Goal: Task Accomplishment & Management: Use online tool/utility

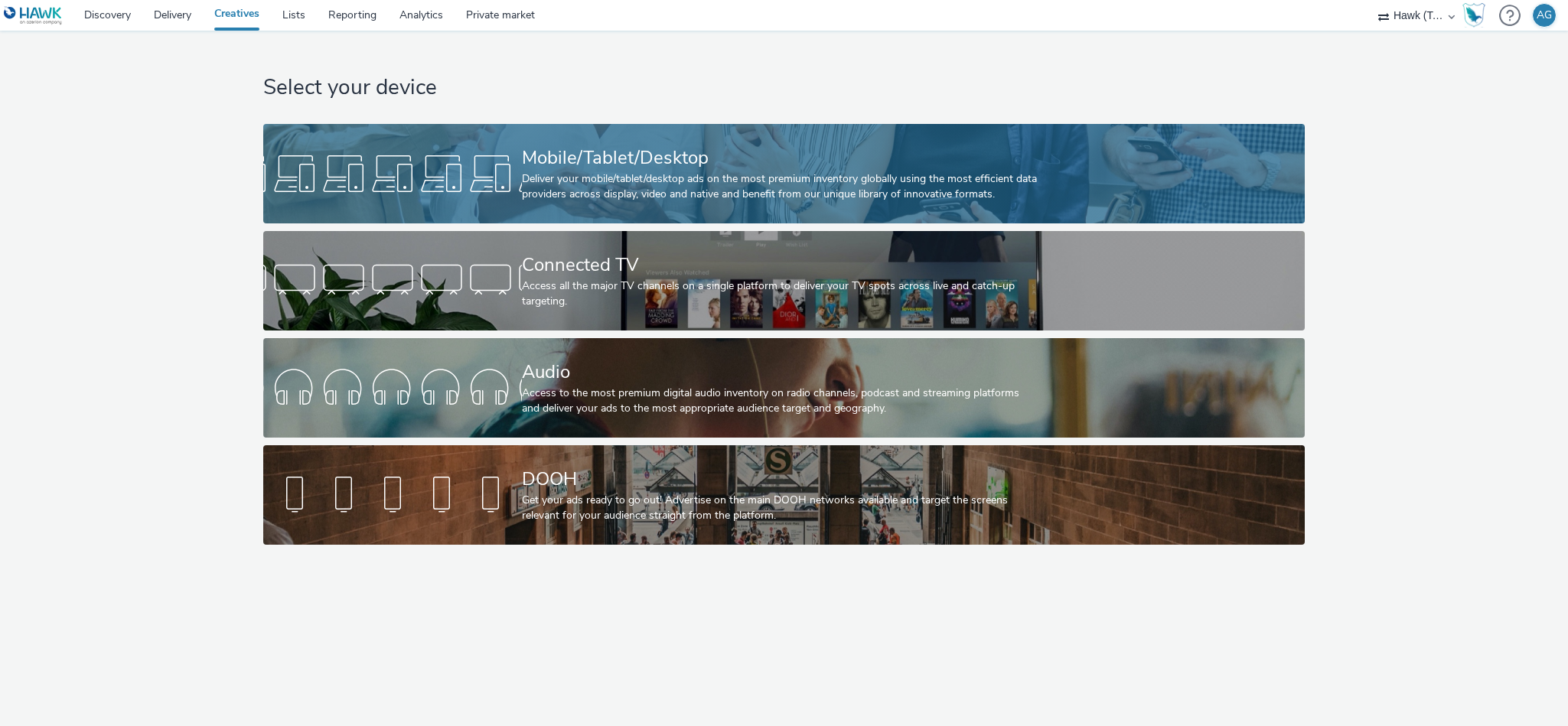
click at [607, 157] on div "Mobile/Tablet/Desktop" at bounding box center [781, 158] width 518 height 27
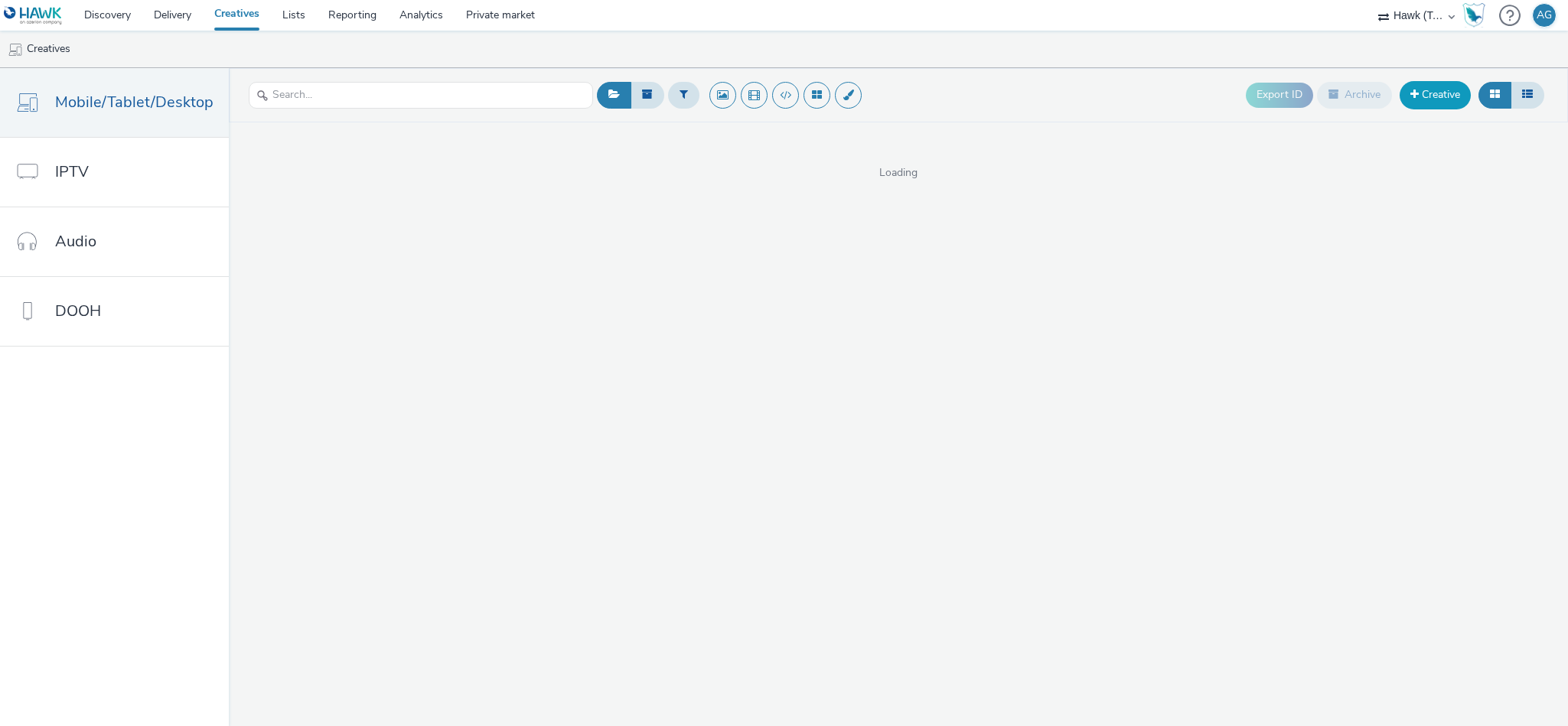
click at [1434, 98] on link "Creative" at bounding box center [1435, 95] width 71 height 28
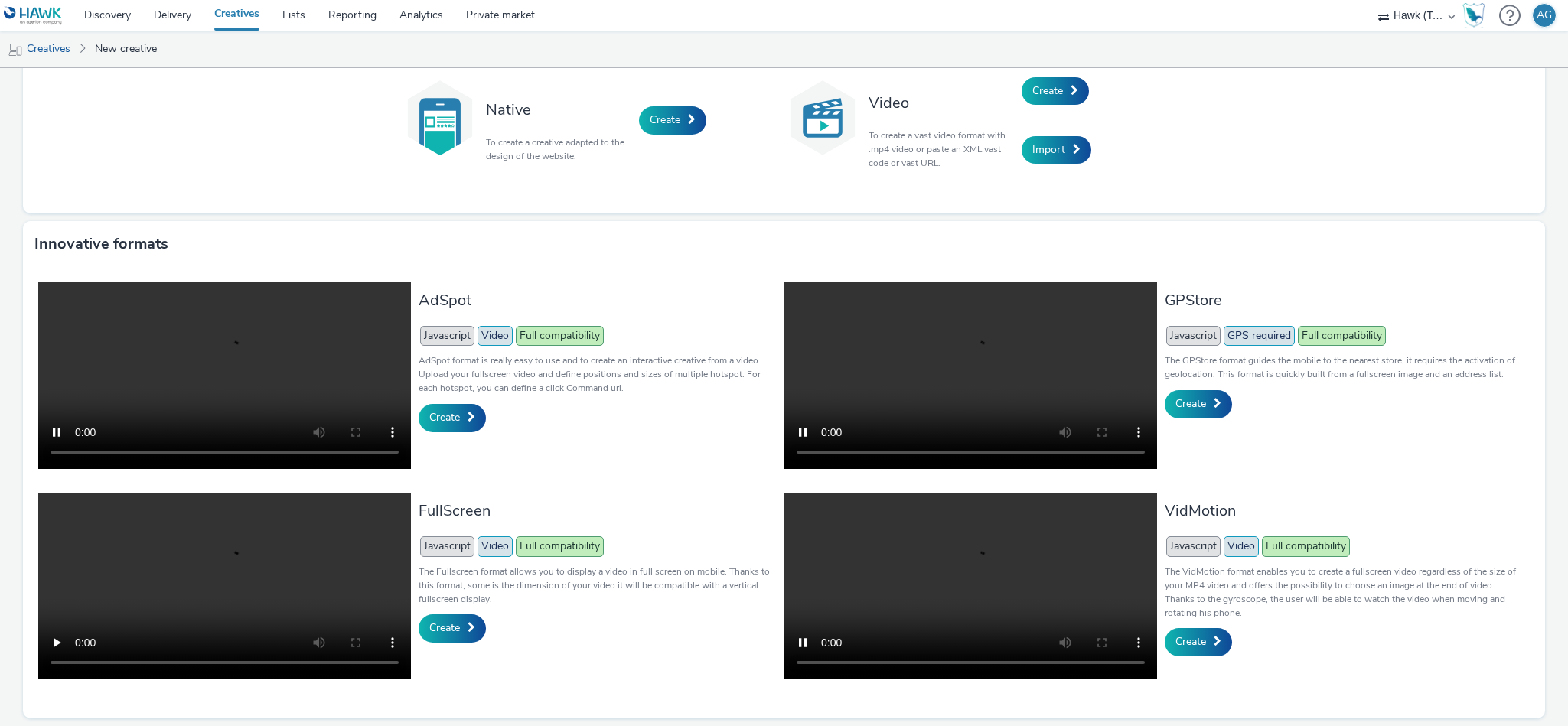
scroll to position [239, 0]
click at [458, 404] on link "Create" at bounding box center [452, 418] width 67 height 28
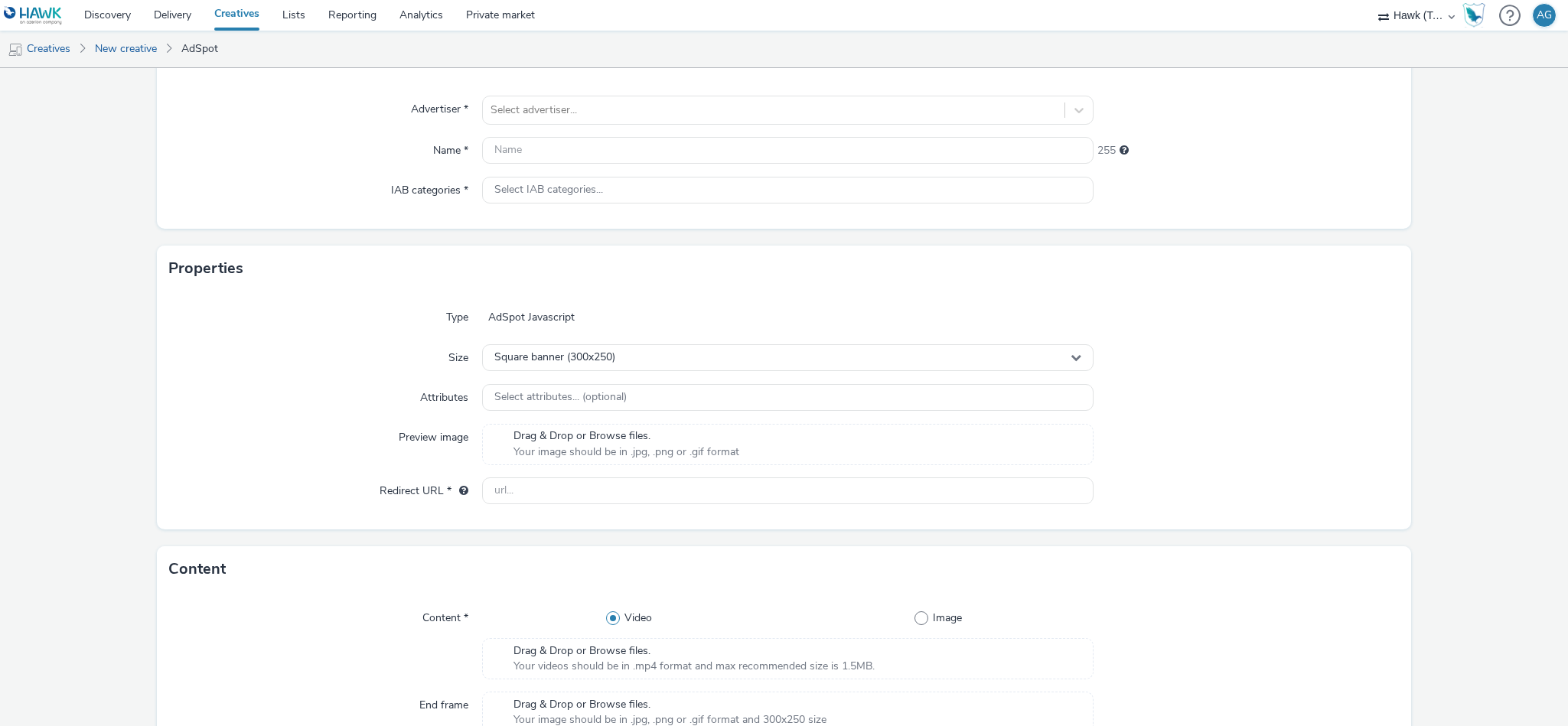
scroll to position [345, 0]
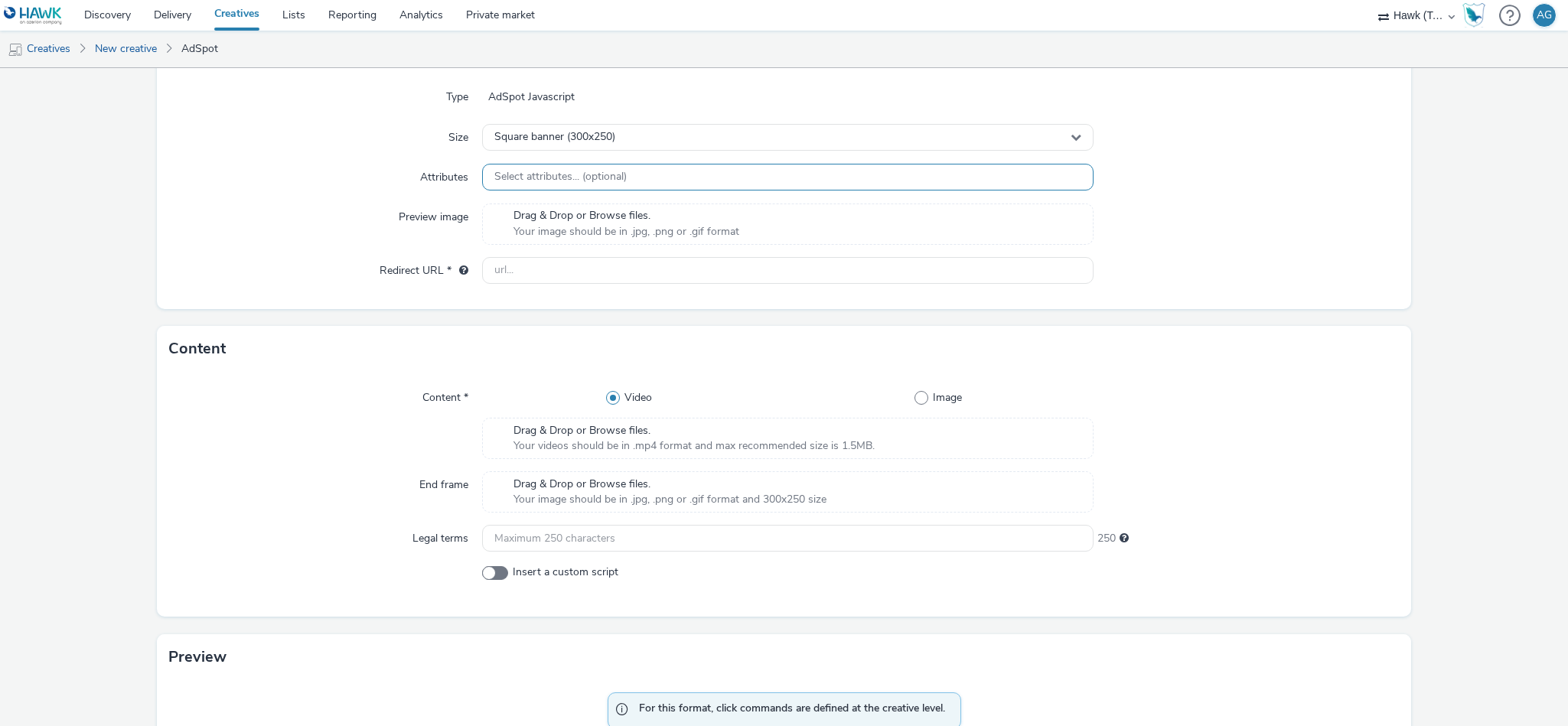
click at [685, 182] on div "Select attributes... (optional)" at bounding box center [788, 177] width 612 height 27
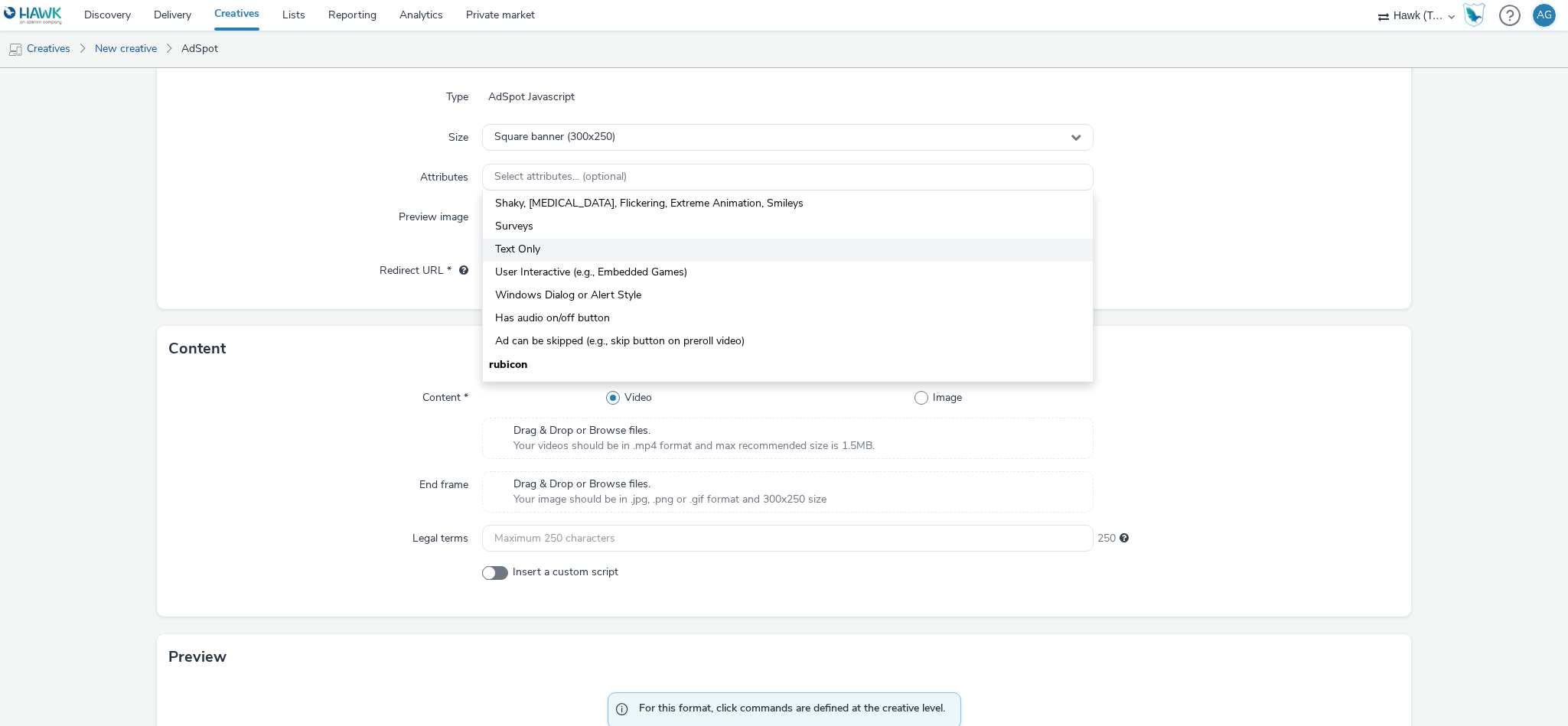
scroll to position [229, 0]
click at [1332, 161] on div "Type AdSpot Javascript Size Square banner (300x250) Attributes Select attribute…" at bounding box center [784, 190] width 1255 height 237
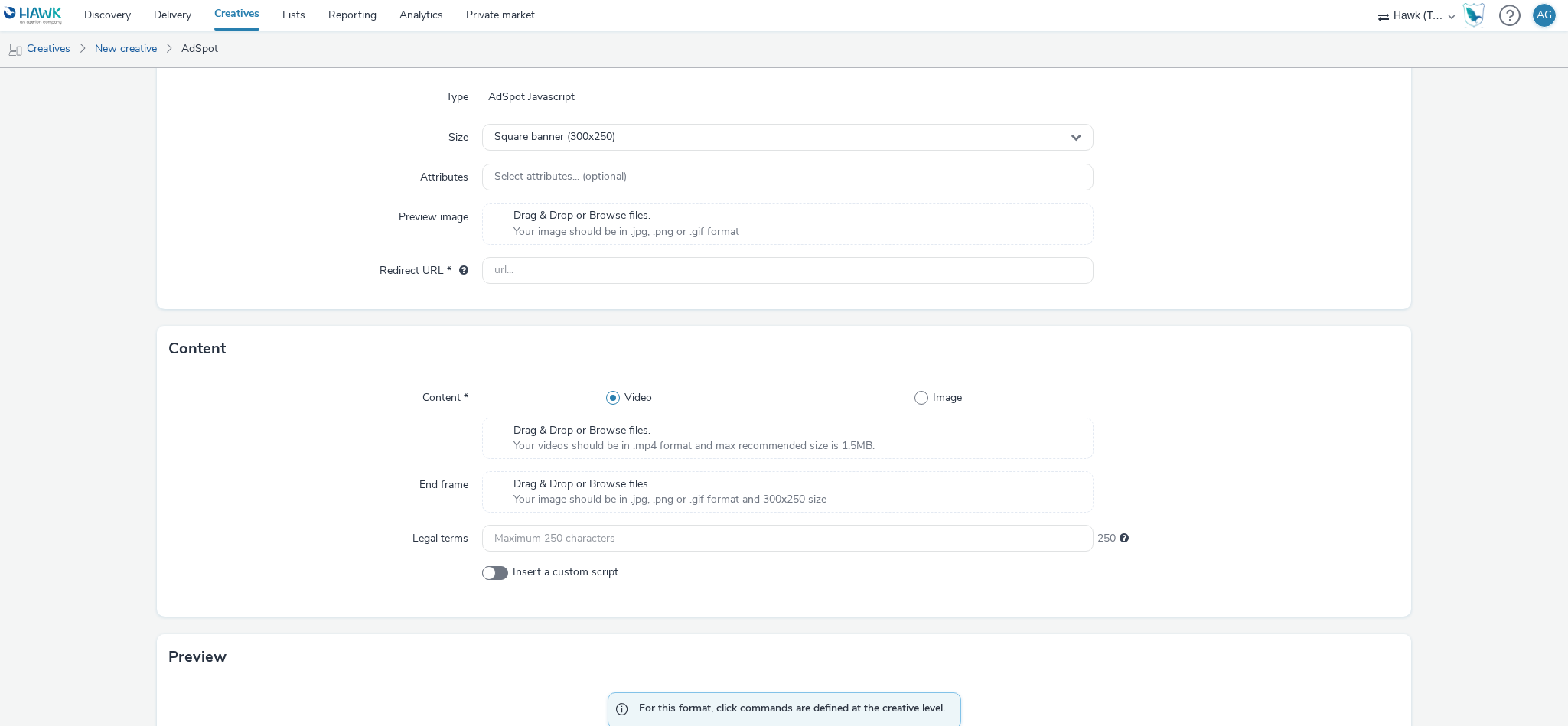
scroll to position [0, 0]
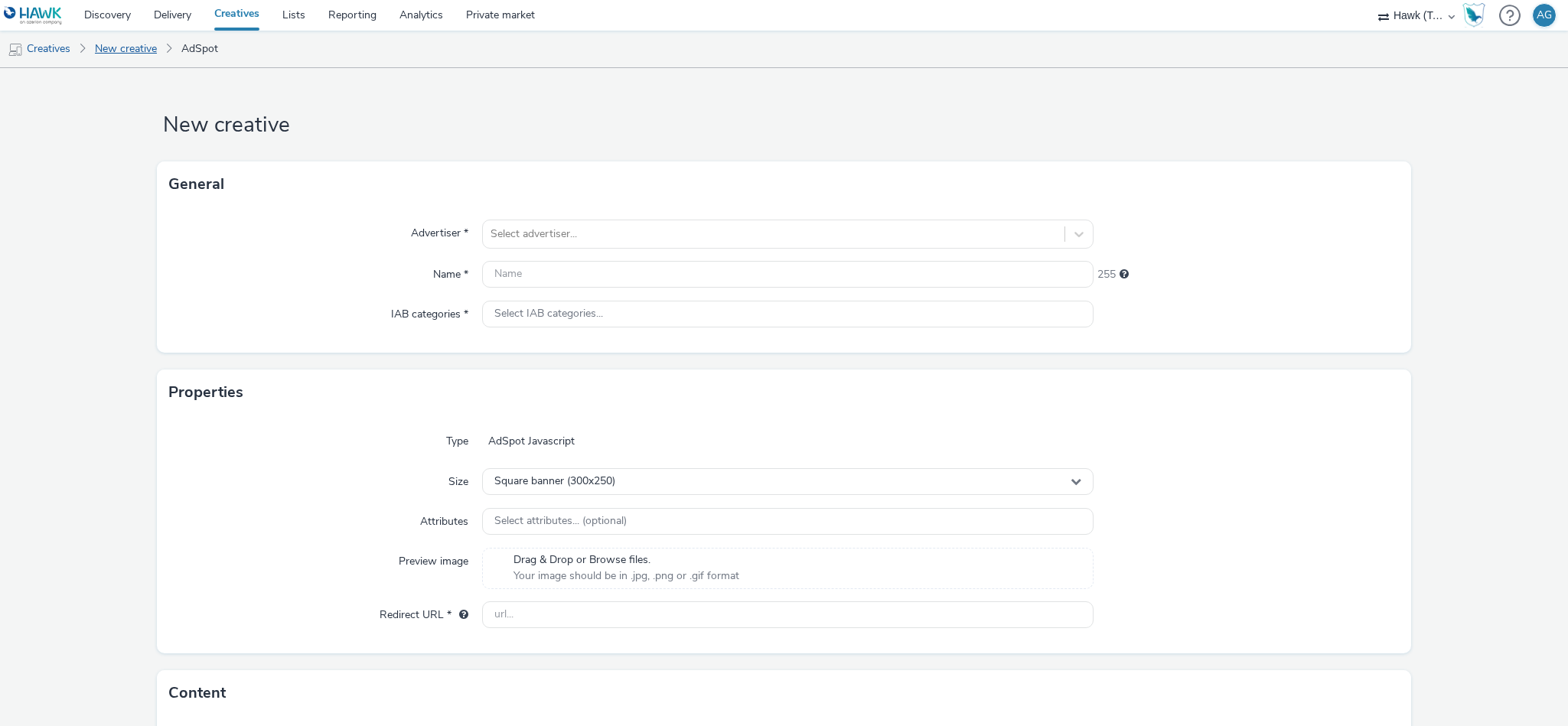
click at [139, 53] on link "New creative" at bounding box center [126, 49] width 77 height 37
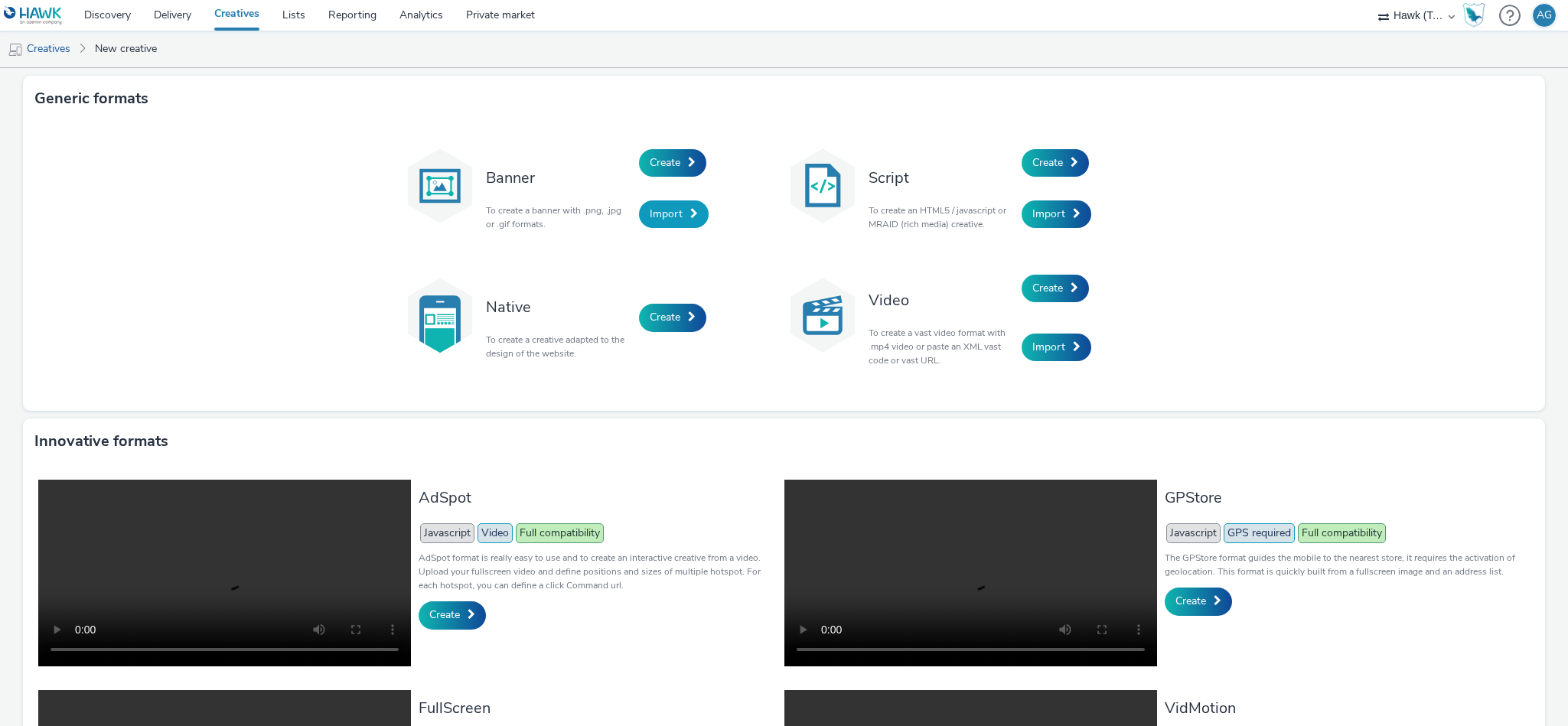
click at [661, 211] on span "Import" at bounding box center [666, 213] width 33 height 14
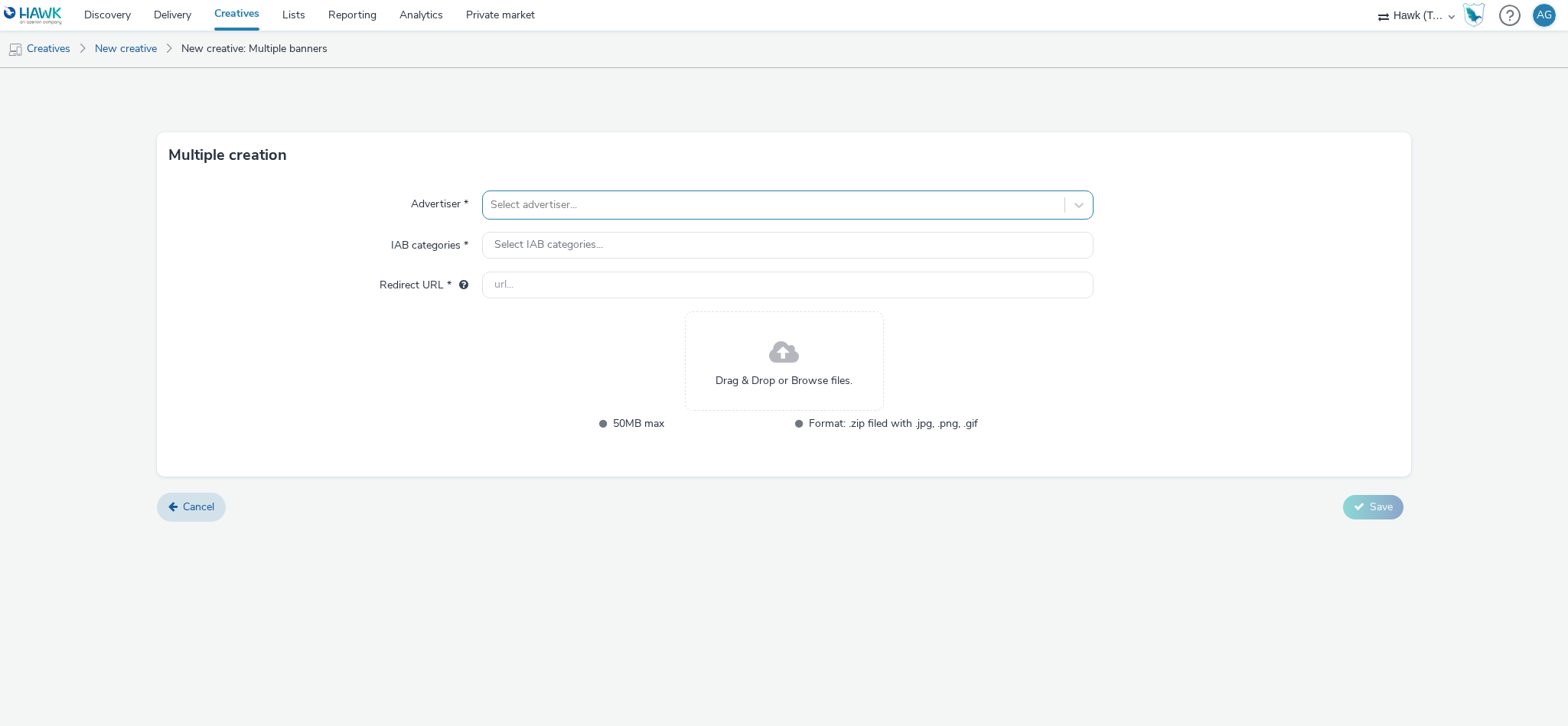
click at [666, 207] on div at bounding box center [774, 205] width 566 height 18
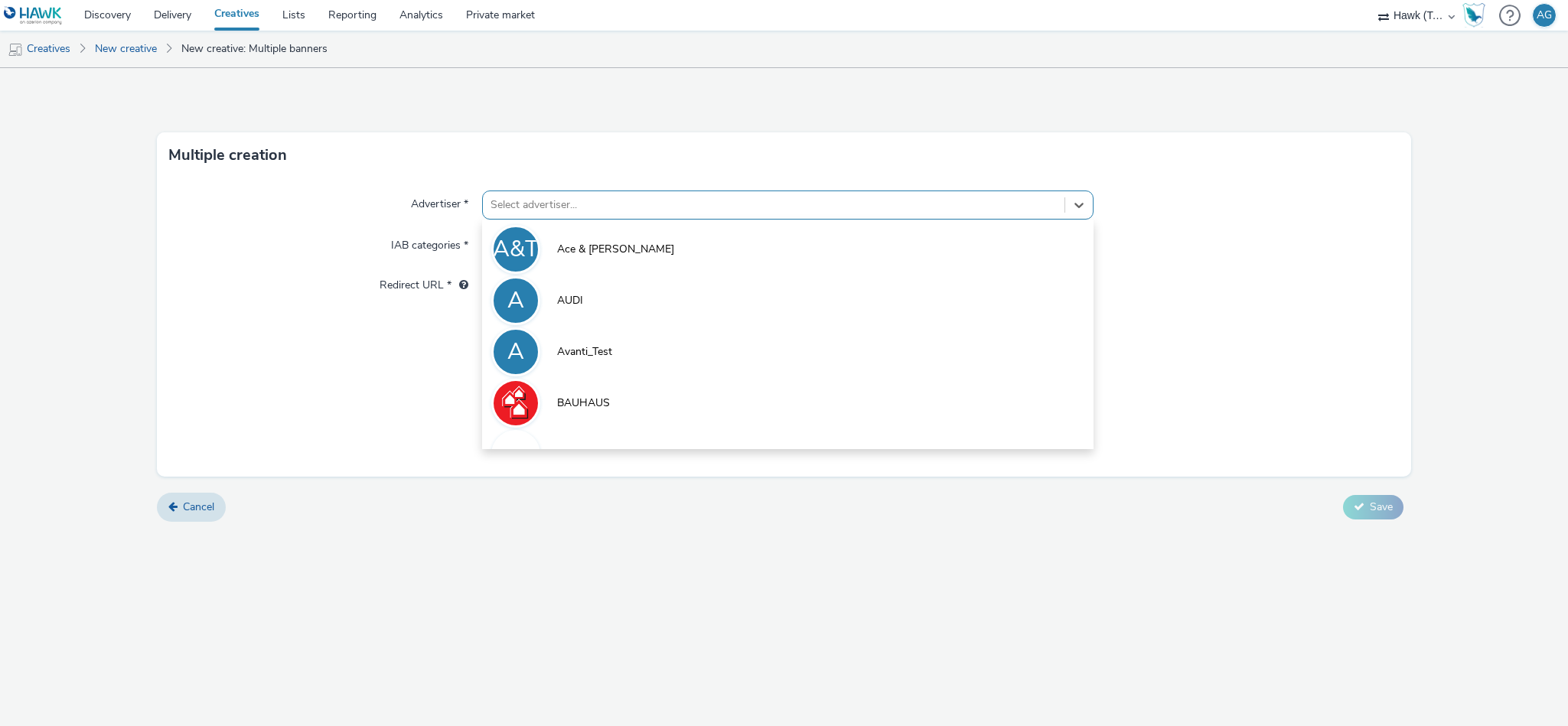
click at [1158, 280] on div at bounding box center [1245, 285] width 305 height 28
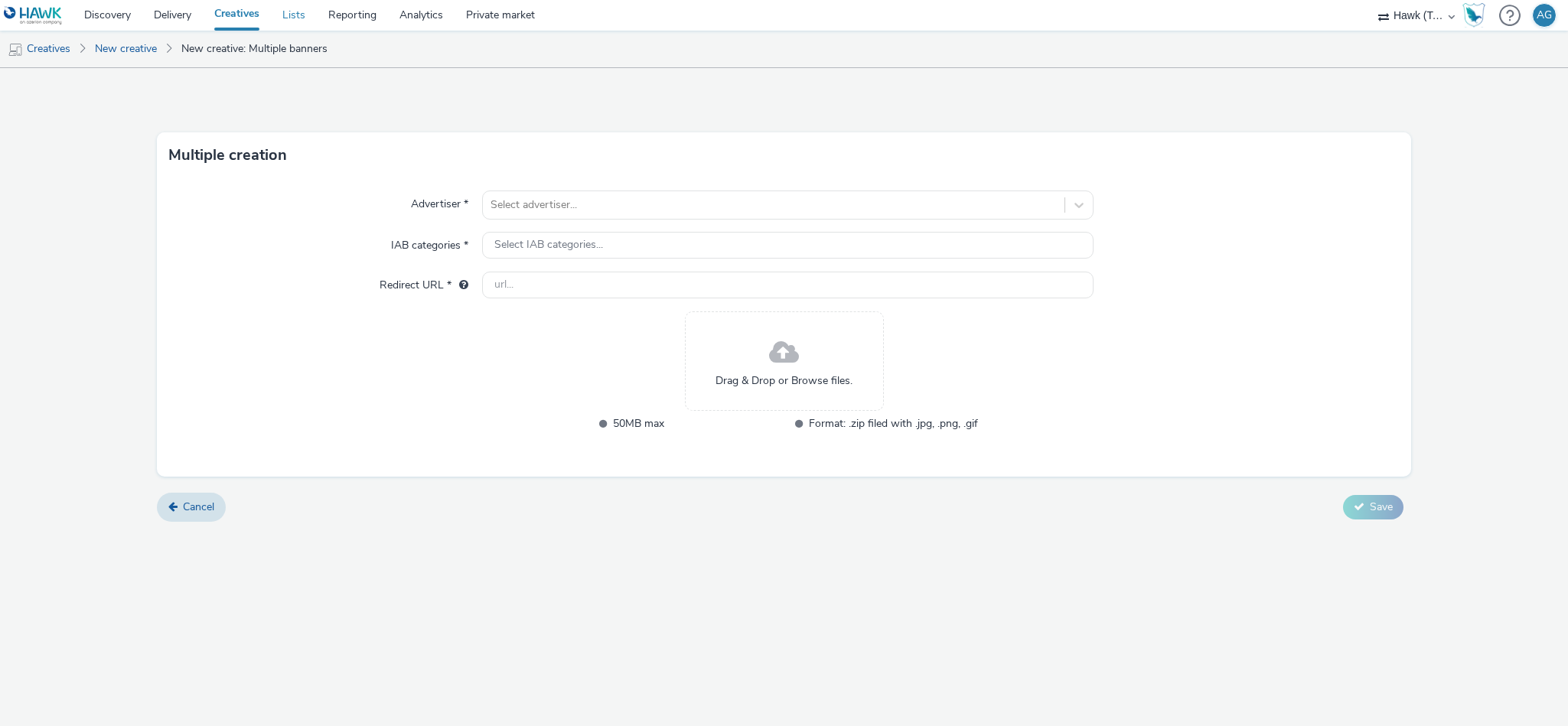
click at [292, 14] on link "Lists" at bounding box center [293, 15] width 46 height 30
